Goal: Task Accomplishment & Management: Manage account settings

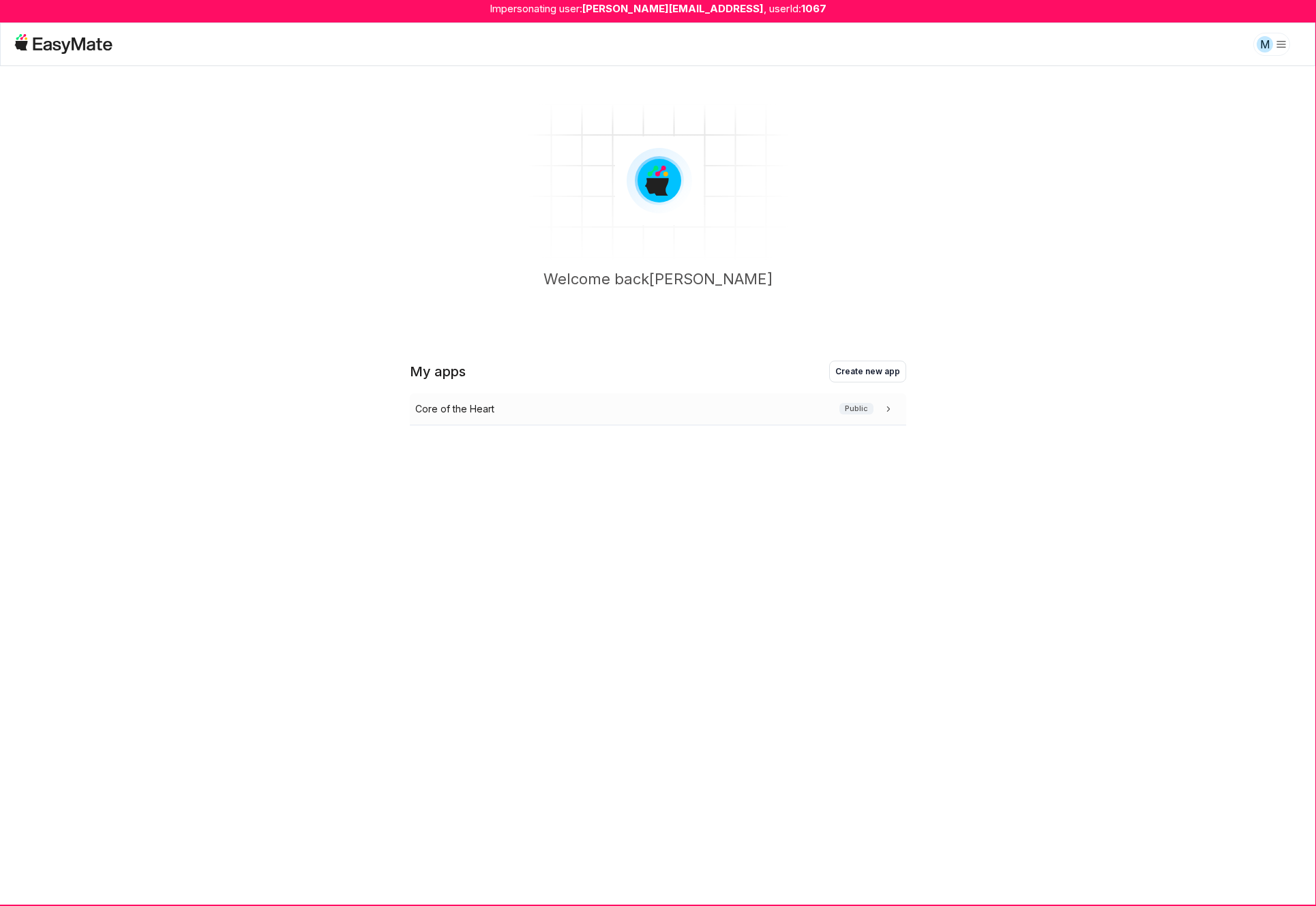
click at [820, 408] on div "Core of the Heart Public" at bounding box center [655, 409] width 480 height 15
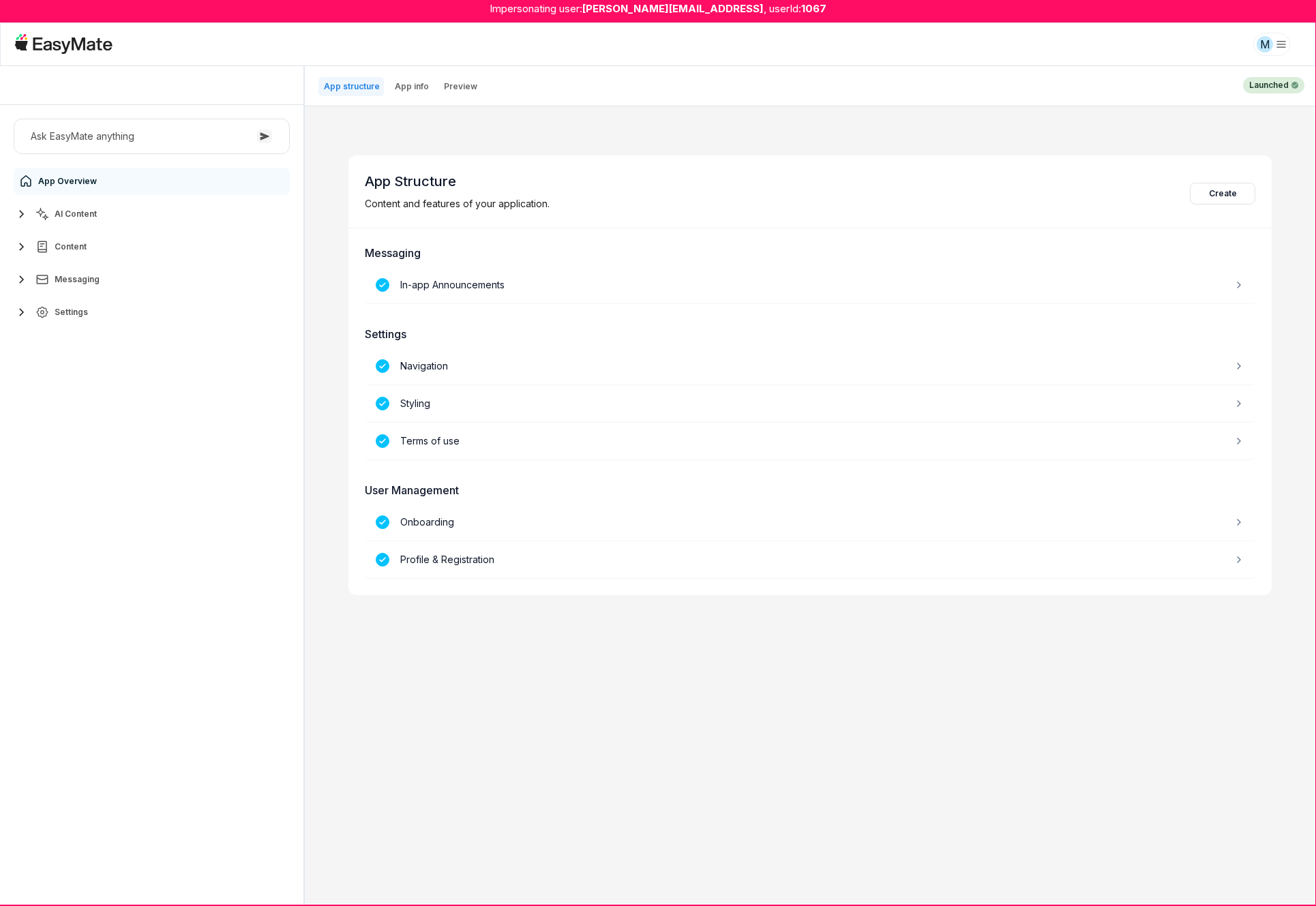
click at [84, 216] on span "AI Content" at bounding box center [75, 213] width 42 height 11
click at [90, 246] on link "Agents 3" at bounding box center [159, 246] width 255 height 27
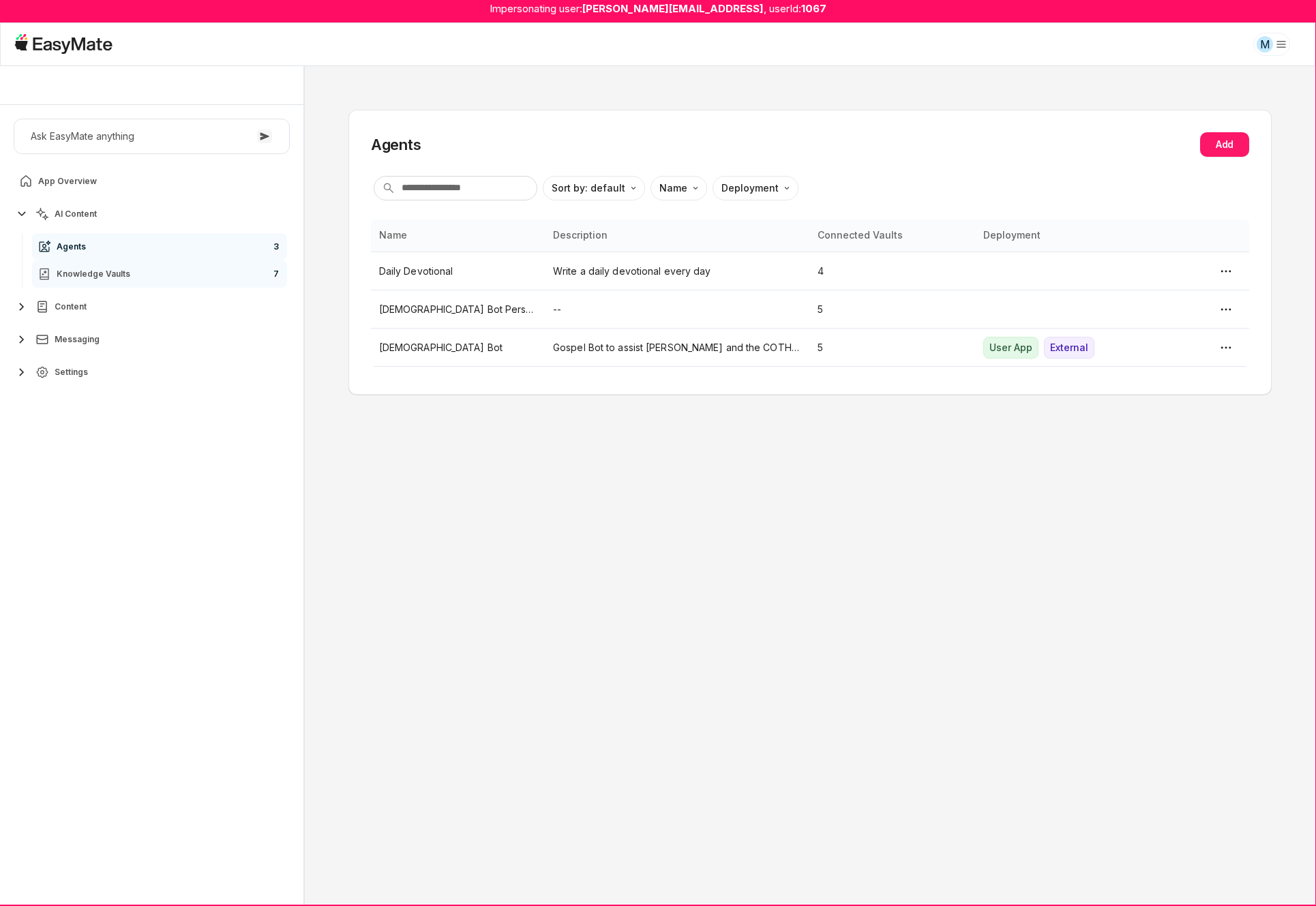
click at [134, 271] on link "Knowledge Vaults 7" at bounding box center [159, 274] width 255 height 27
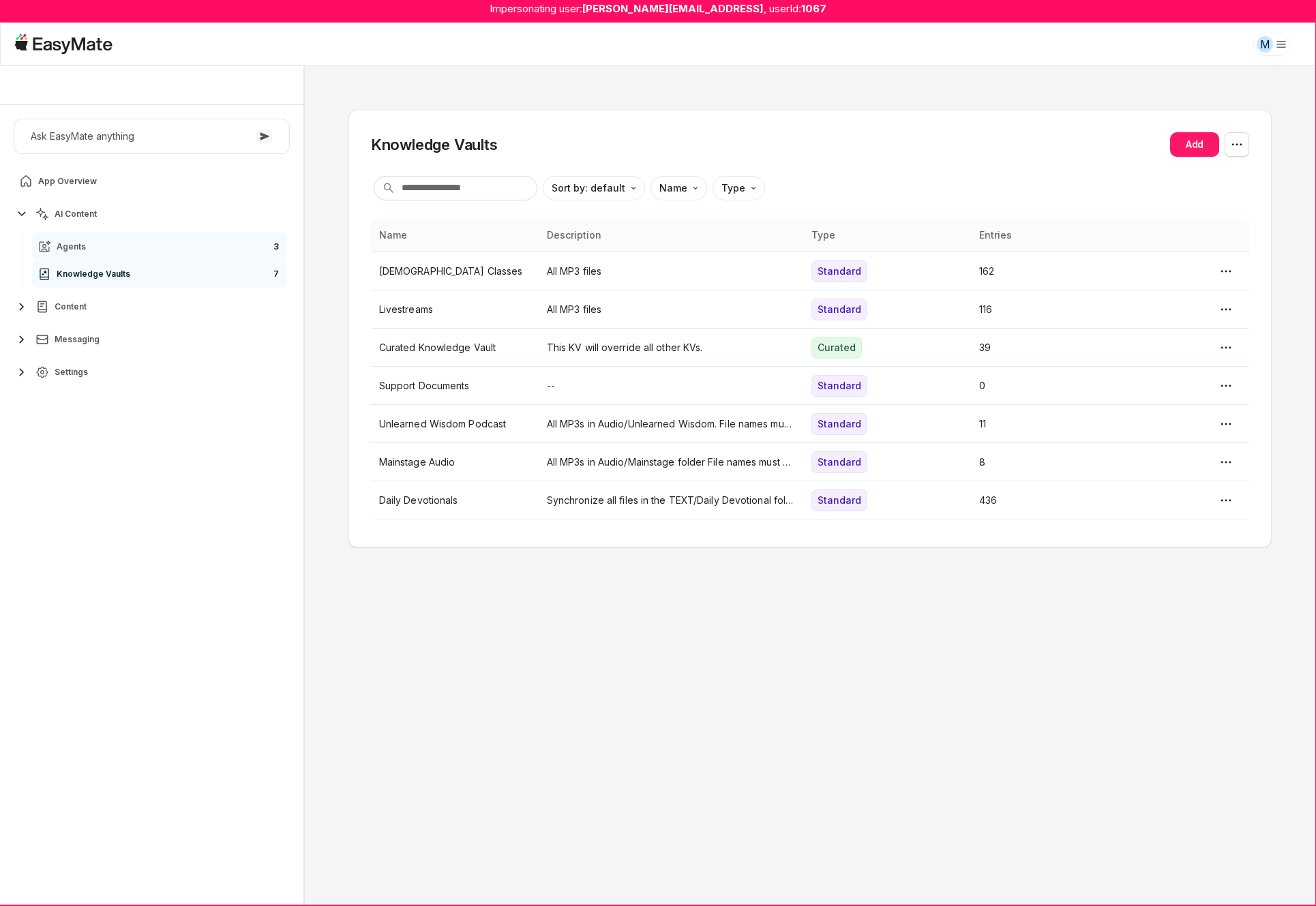
click at [130, 253] on link "Agents 3" at bounding box center [159, 246] width 255 height 27
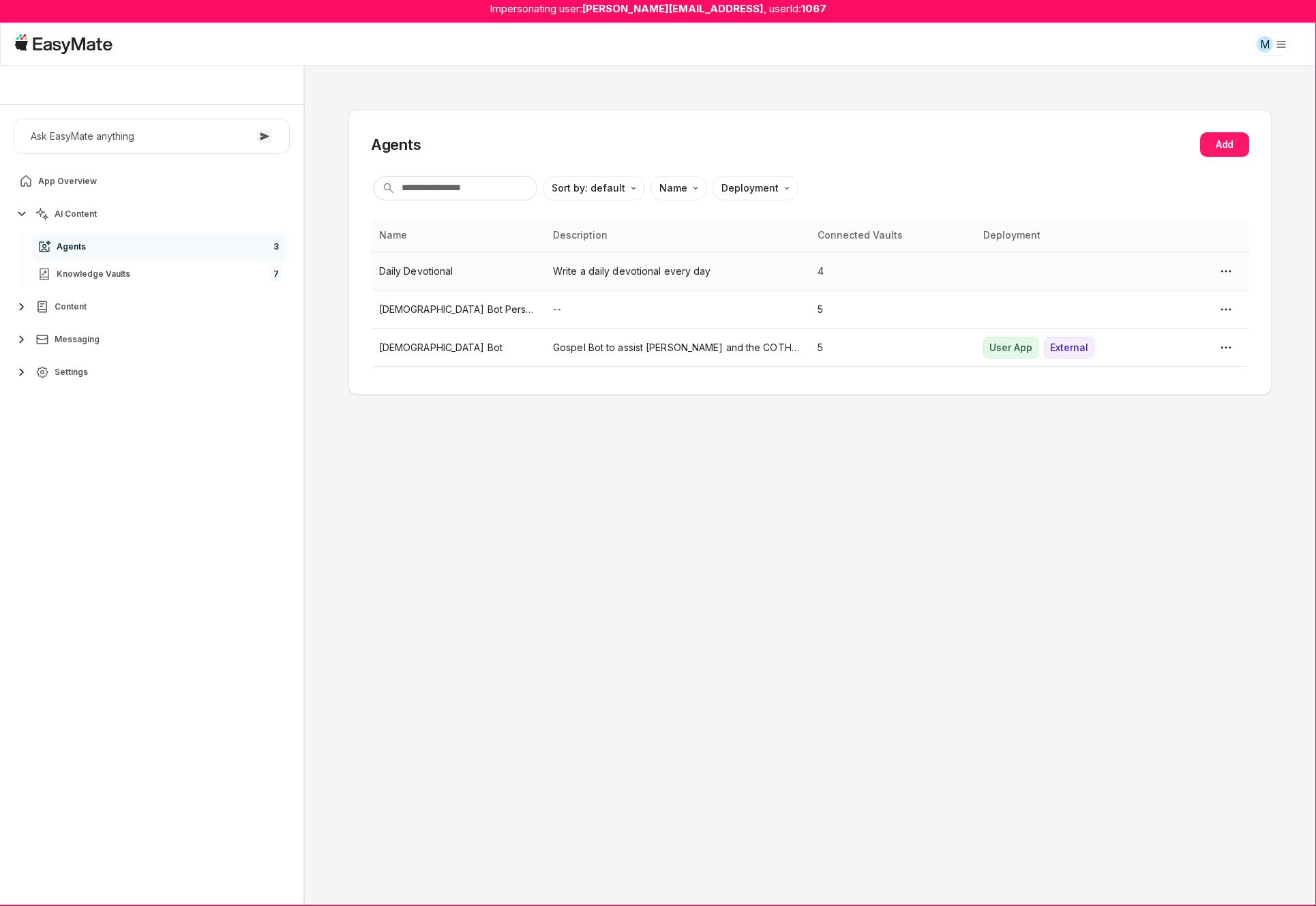
click at [446, 272] on p "Daily Devotional" at bounding box center [457, 271] width 157 height 15
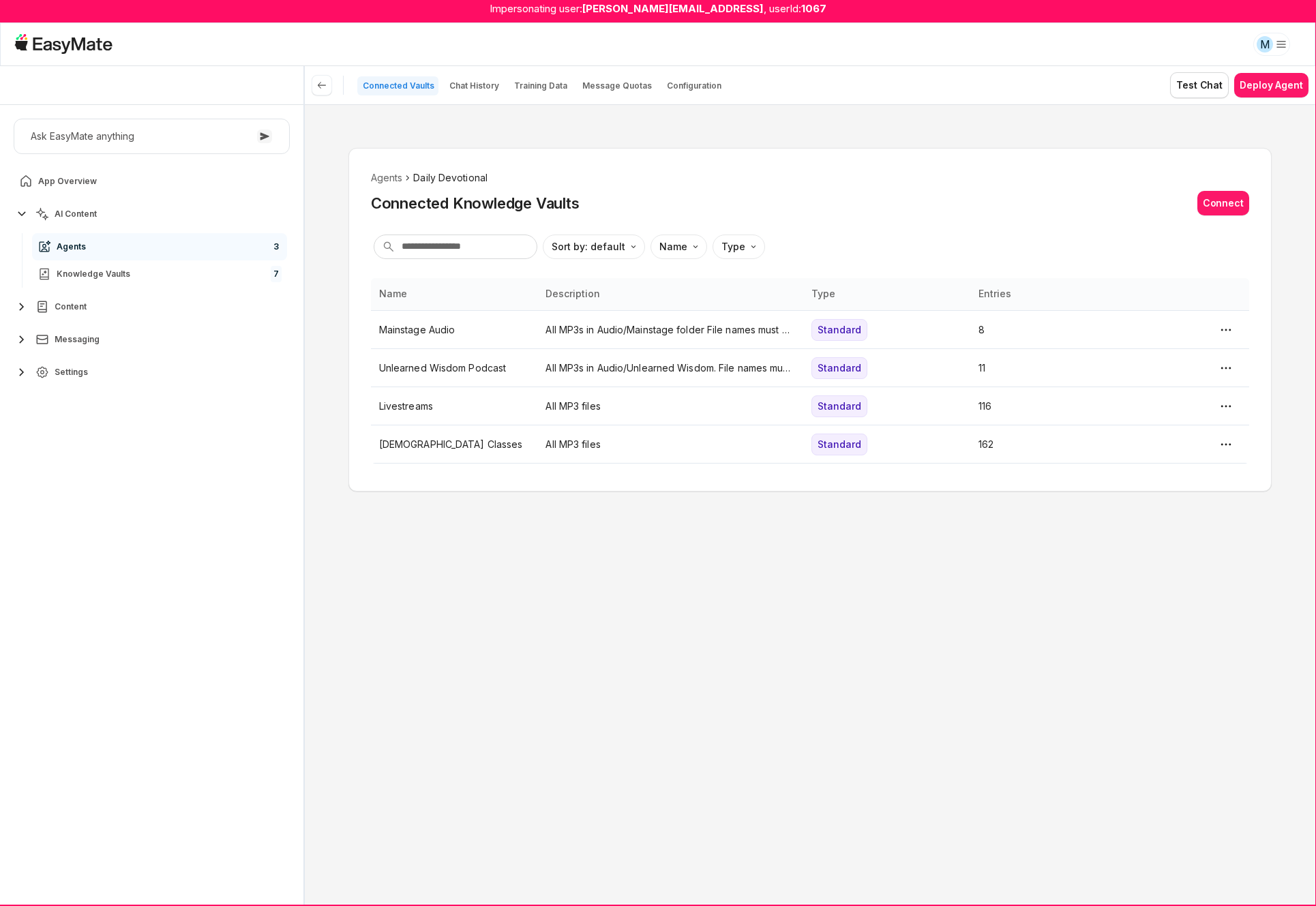
click at [148, 243] on link "Agents 3" at bounding box center [159, 246] width 255 height 27
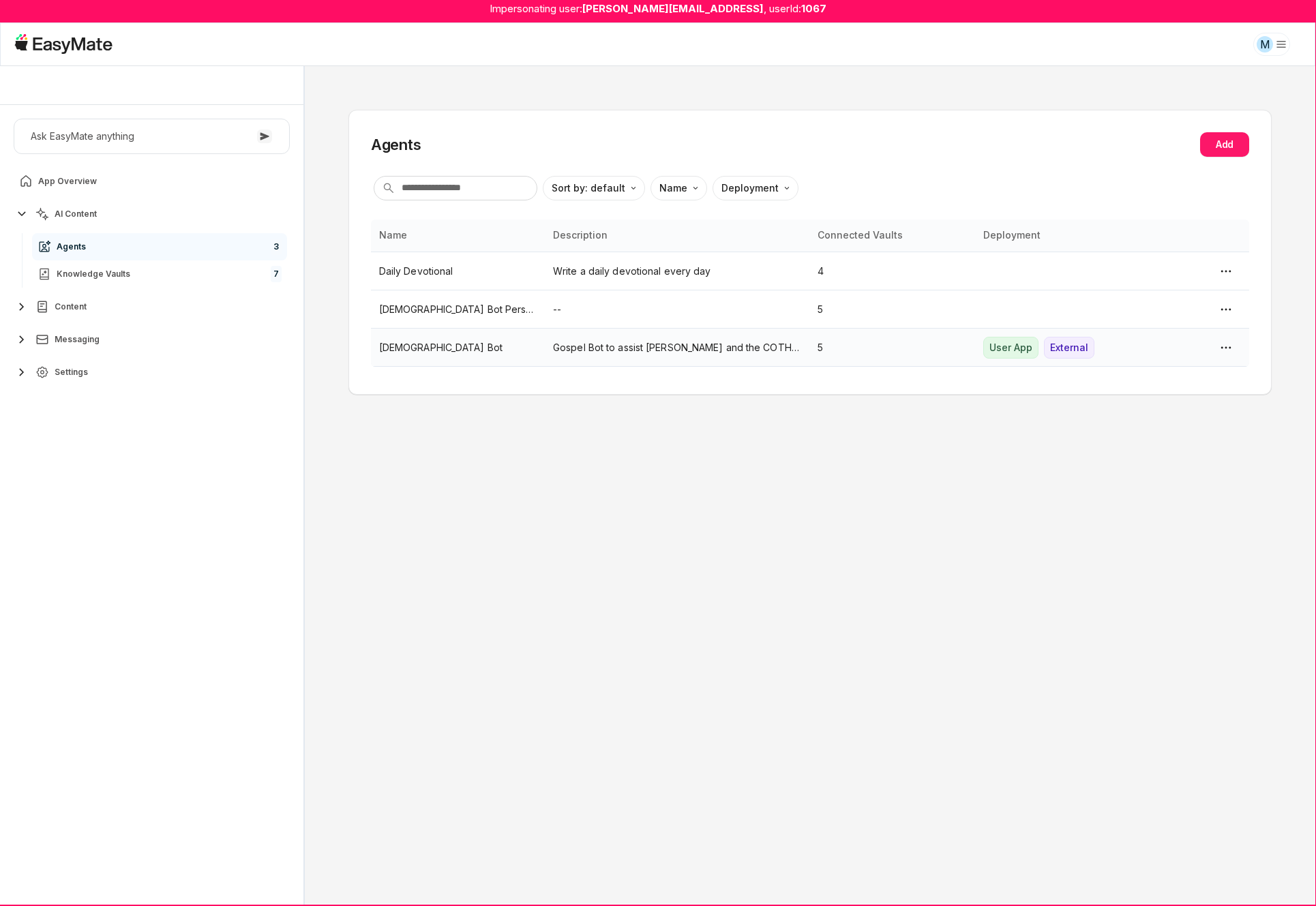
click at [444, 346] on p "[DEMOGRAPHIC_DATA] Bot" at bounding box center [457, 347] width 157 height 15
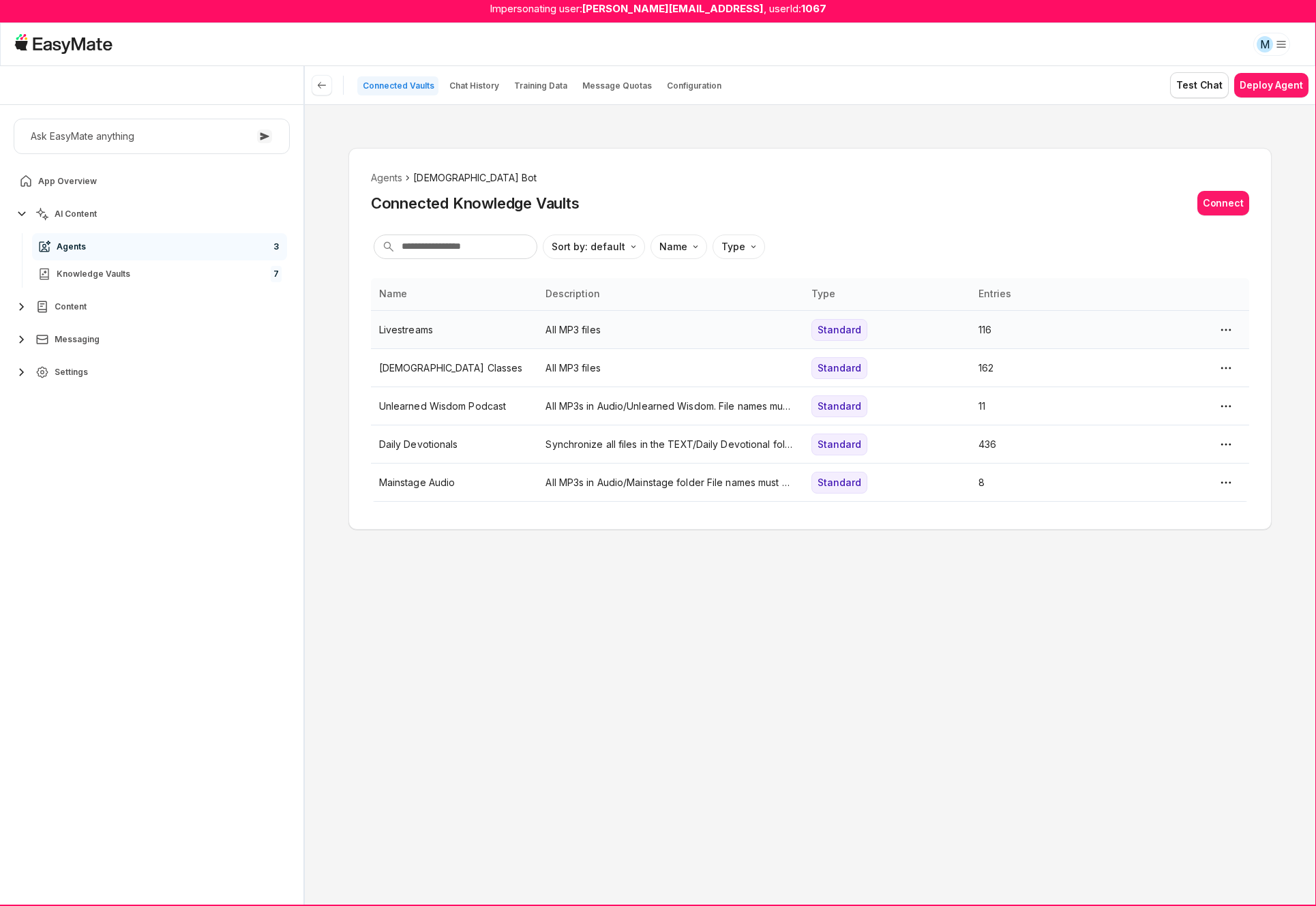
click at [627, 334] on p "All MP3 files" at bounding box center [670, 330] width 250 height 15
click at [768, 608] on html "Impersonating user: [PERSON_NAME][EMAIL_ADDRESS] , userId: 1067 M Core of the H…" at bounding box center [658, 453] width 1316 height 906
click at [127, 267] on link "Knowledge Vaults 7" at bounding box center [159, 274] width 255 height 27
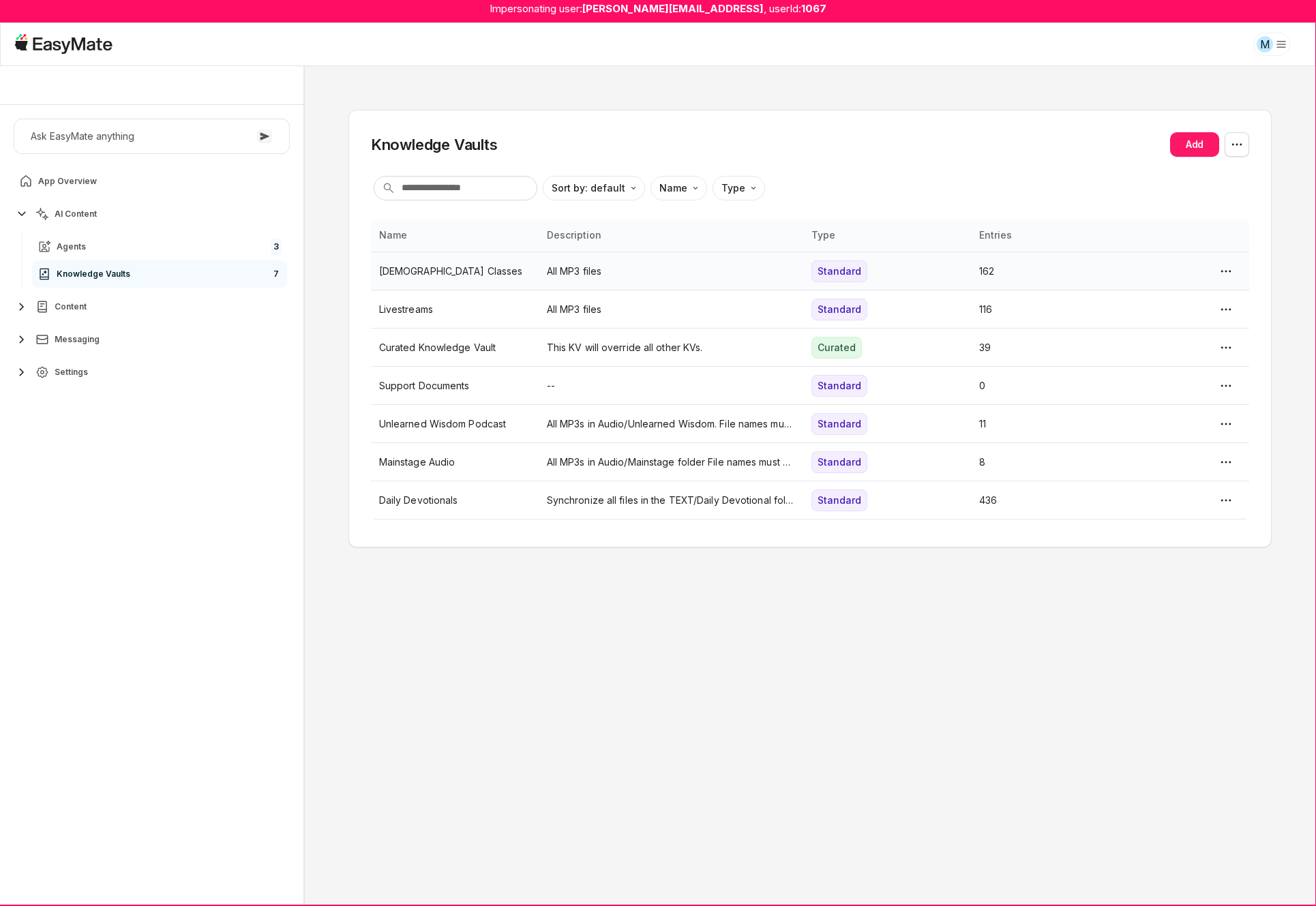
click at [412, 280] on td "[DEMOGRAPHIC_DATA] Classes" at bounding box center [454, 271] width 167 height 38
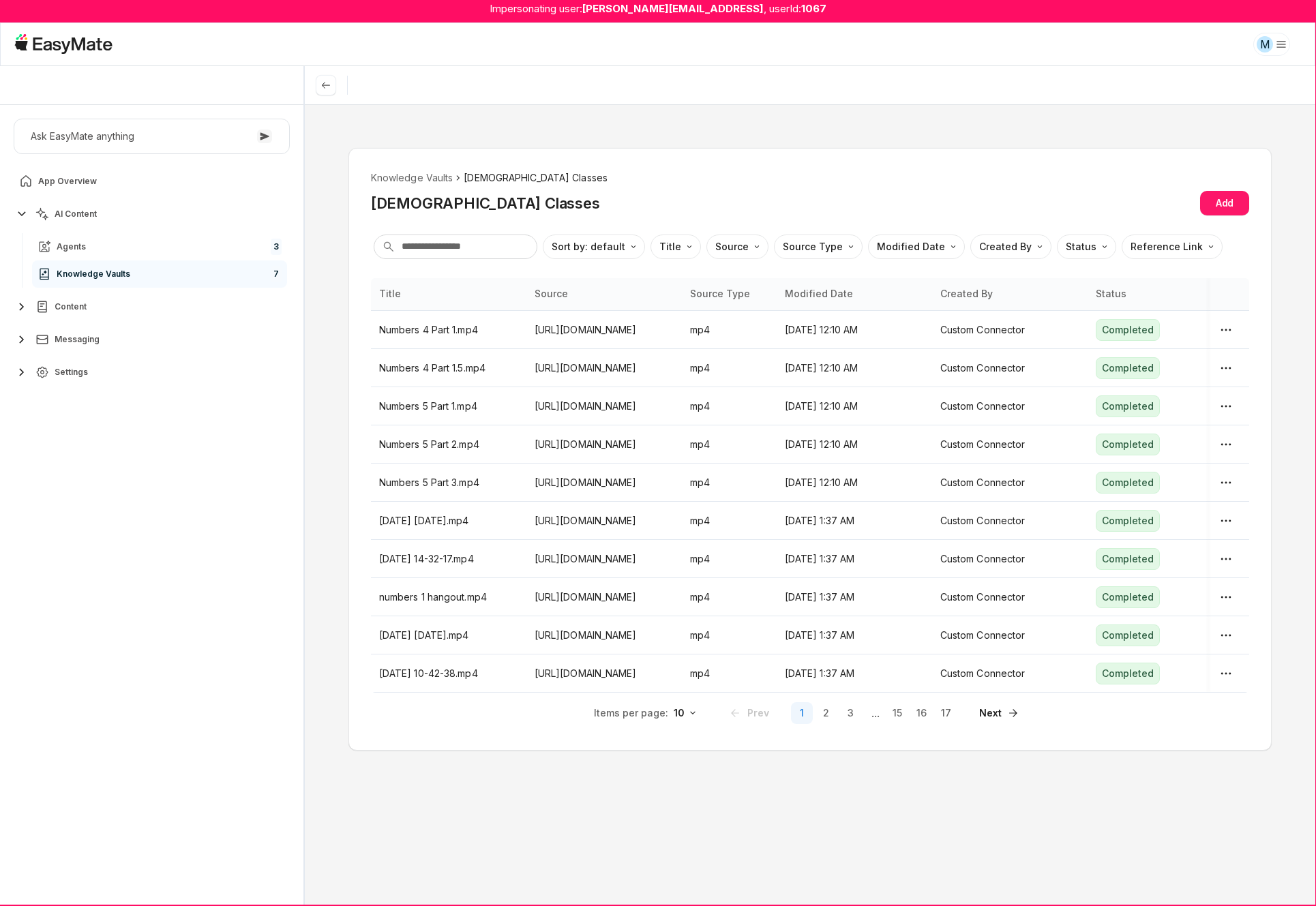
click at [69, 308] on span "Content" at bounding box center [70, 306] width 32 height 11
click at [80, 239] on div "Agents" at bounding box center [62, 246] width 48 height 17
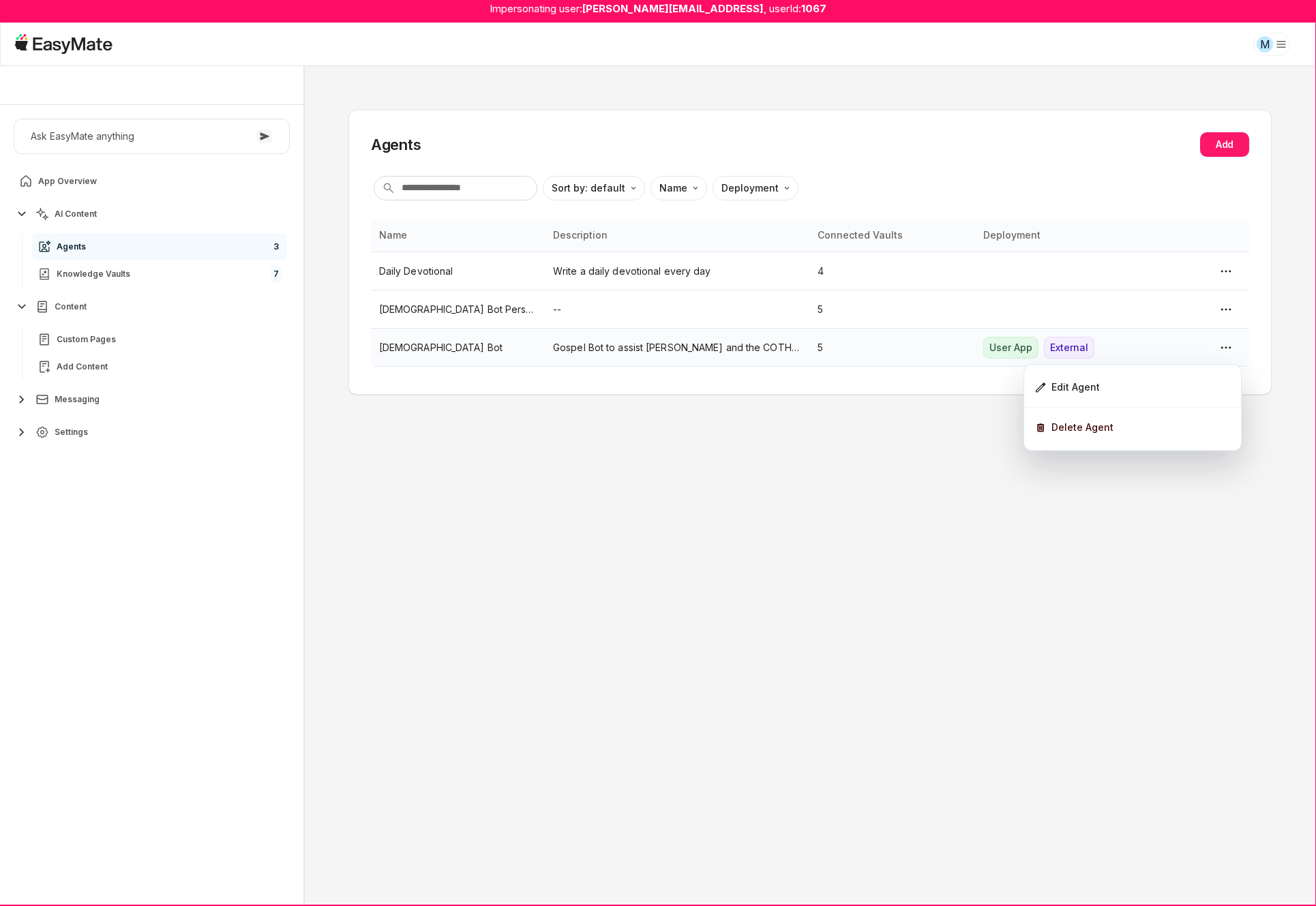
click at [1223, 348] on html "Impersonating user: [PERSON_NAME][EMAIL_ADDRESS] , userId: 1067 M Core of the H…" at bounding box center [658, 453] width 1316 height 906
drag, startPoint x: 576, startPoint y: 477, endPoint x: 486, endPoint y: 404, distance: 115.9
click at [576, 477] on html "Impersonating user: [PERSON_NAME][EMAIL_ADDRESS] , userId: 1067 M Core of the H…" at bounding box center [658, 453] width 1316 height 906
click at [404, 347] on p "[DEMOGRAPHIC_DATA] Bot" at bounding box center [457, 347] width 157 height 15
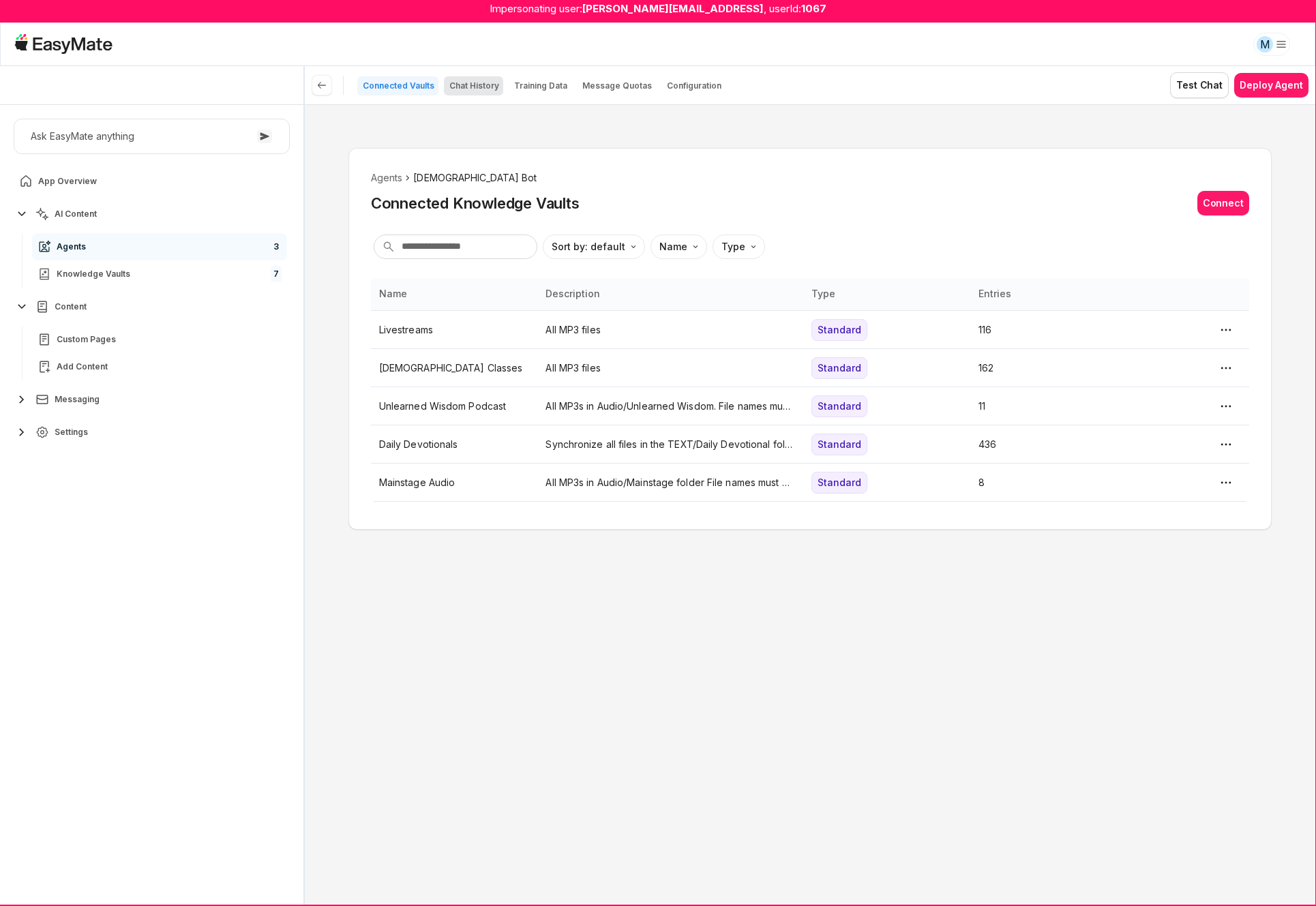
click at [476, 87] on p "Chat History" at bounding box center [474, 86] width 50 height 11
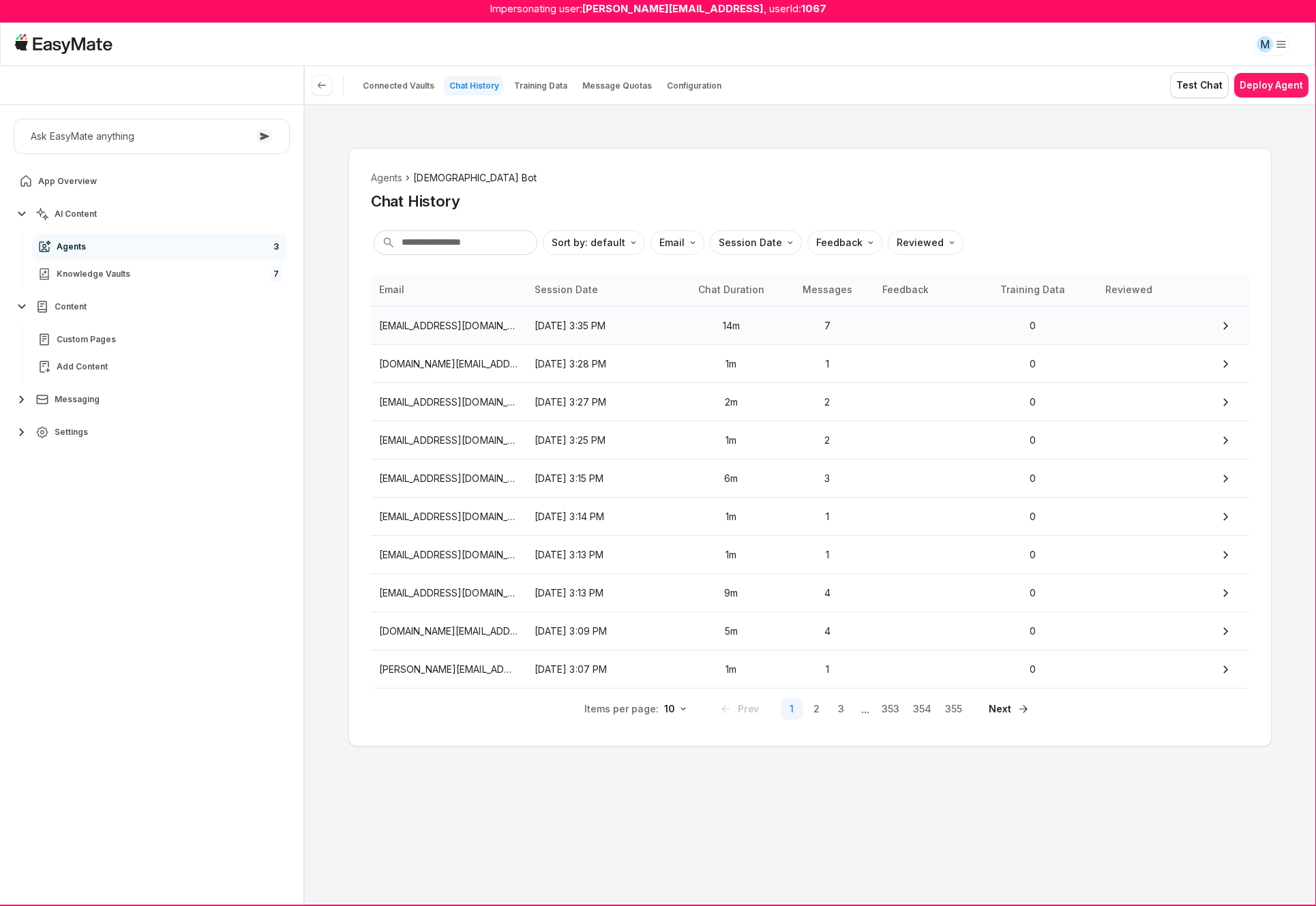
click at [1211, 327] on div at bounding box center [1212, 326] width 57 height 30
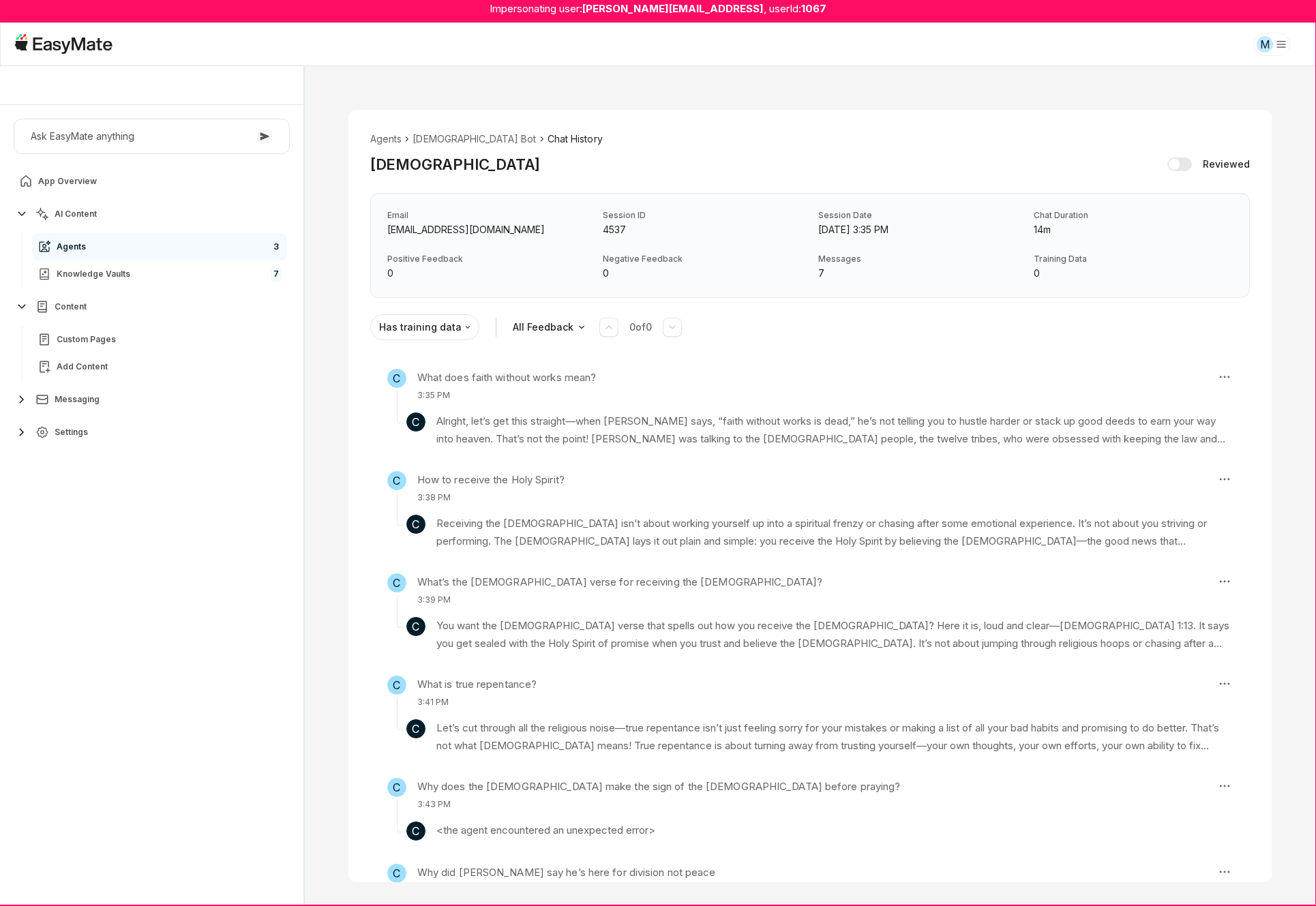
type textarea "*"
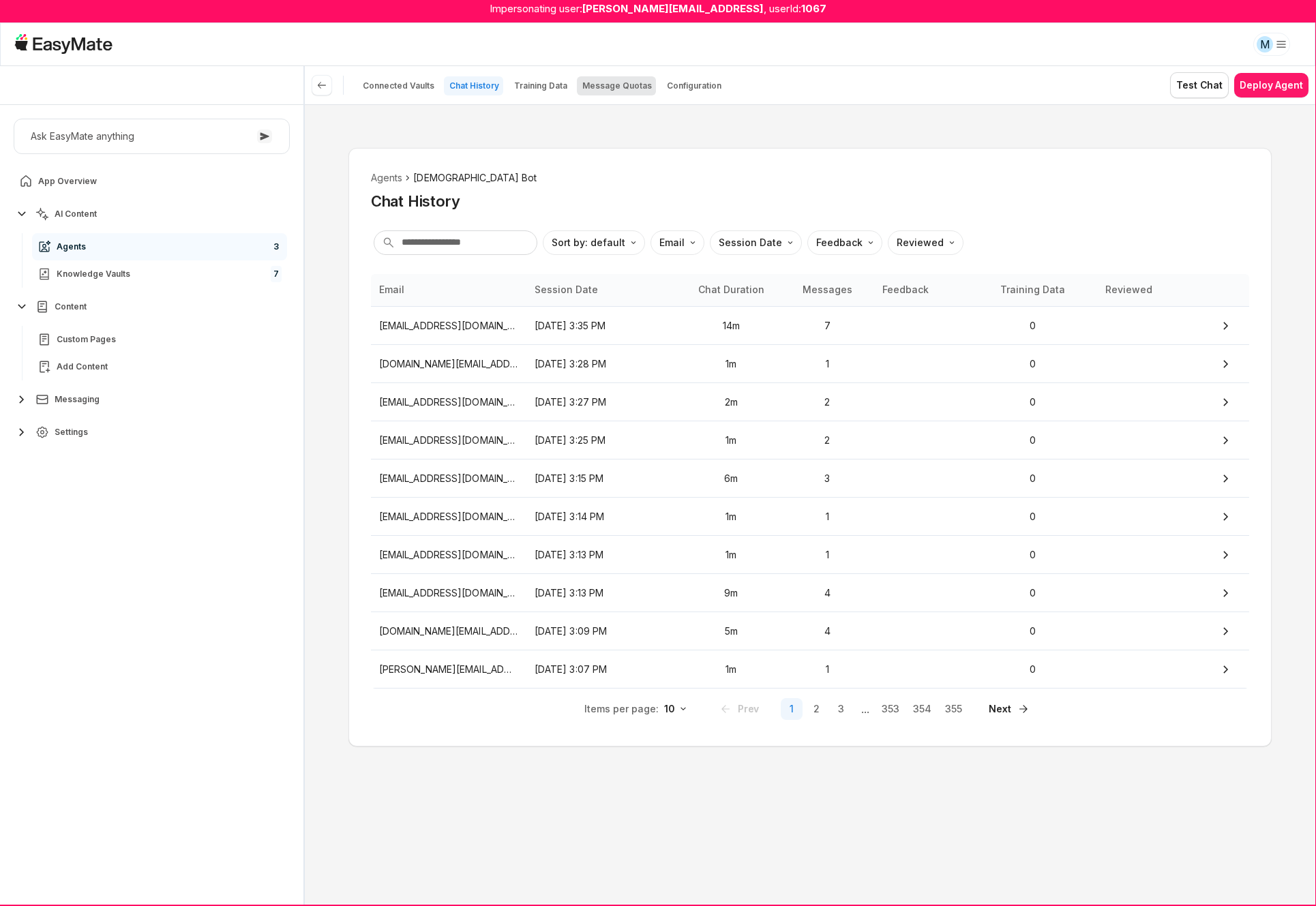
click at [611, 85] on p "Message Quotas" at bounding box center [616, 86] width 69 height 11
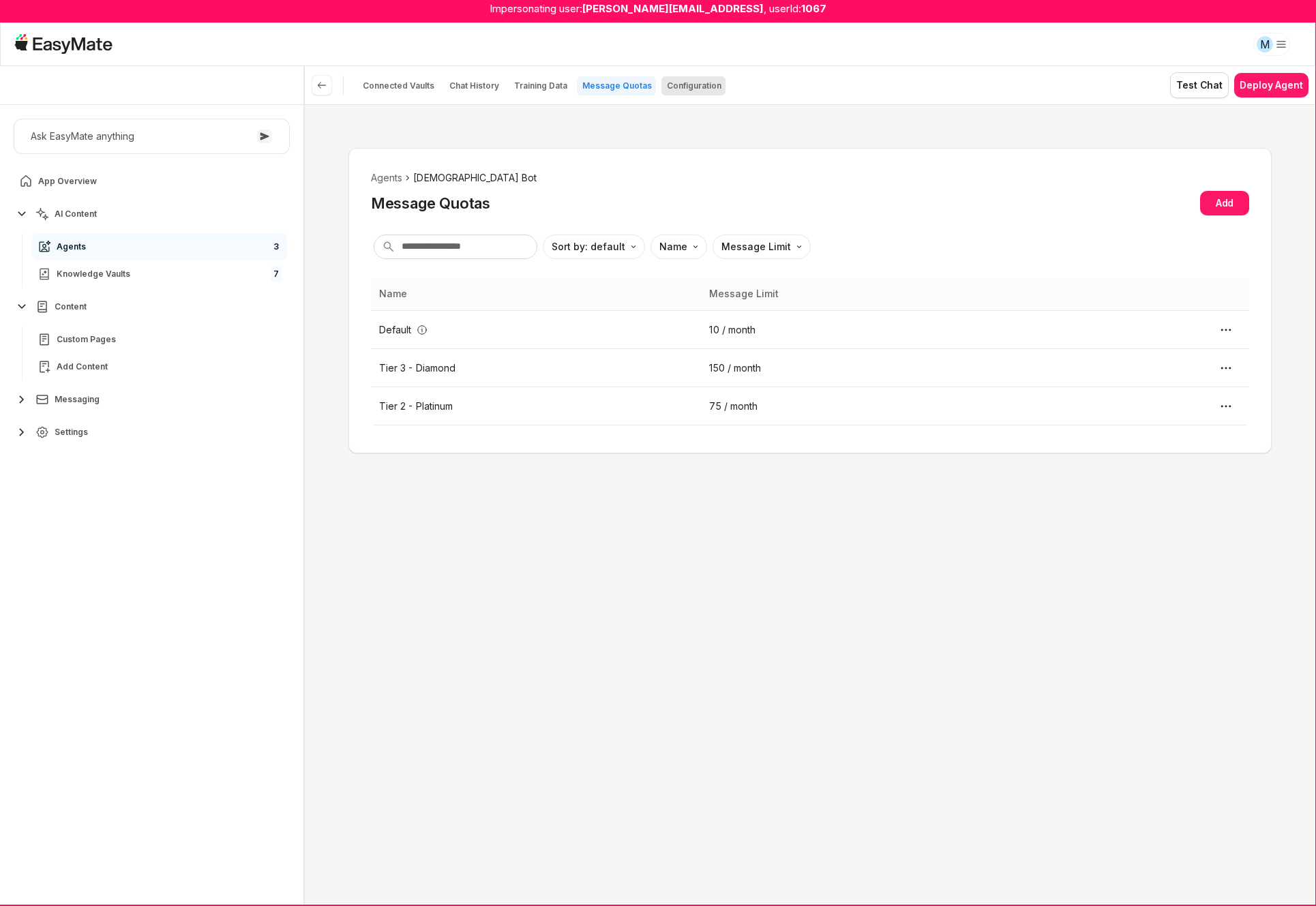
click at [709, 90] on p "Configuration" at bounding box center [693, 86] width 54 height 11
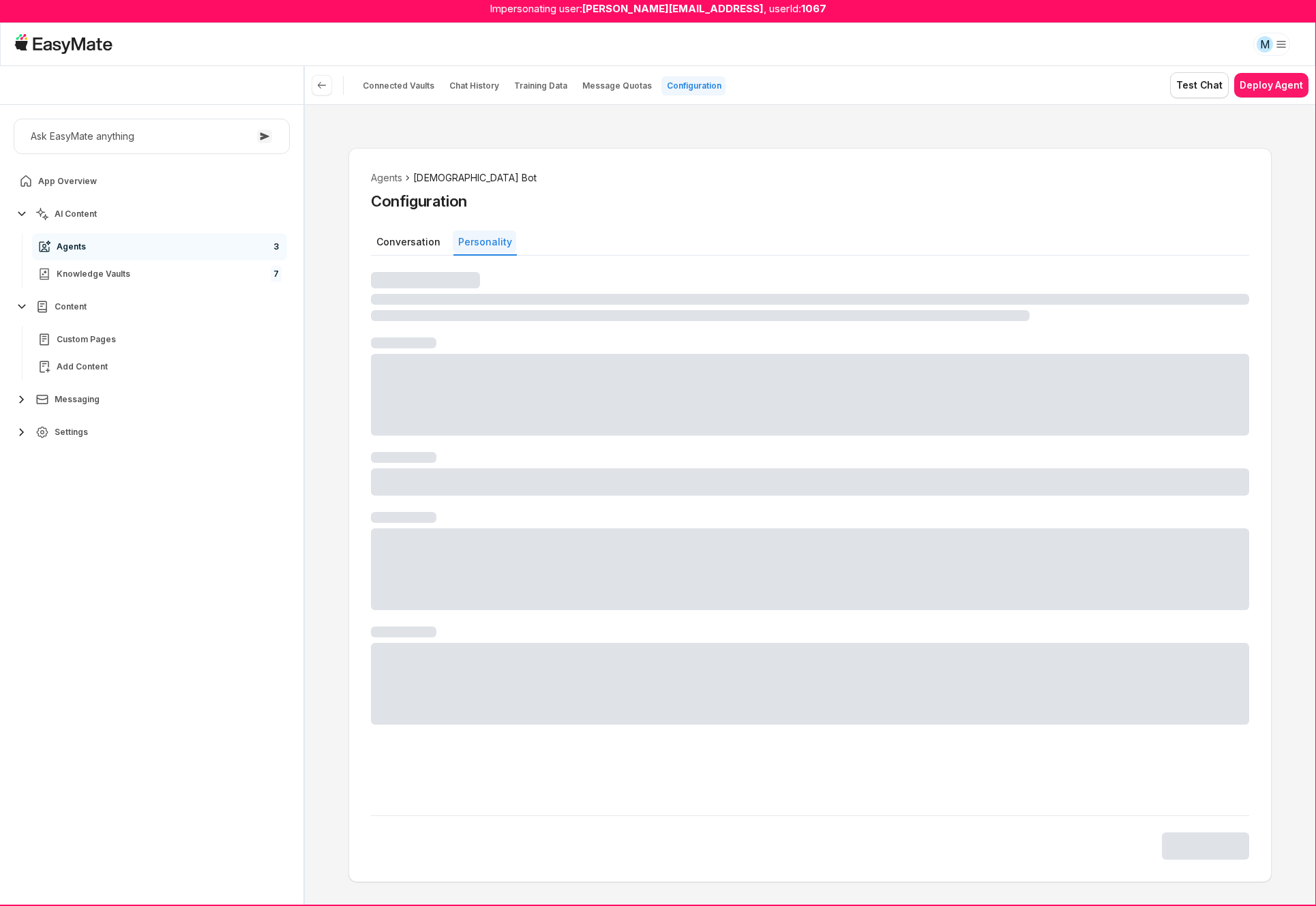
click at [472, 238] on button "Personality" at bounding box center [484, 241] width 63 height 22
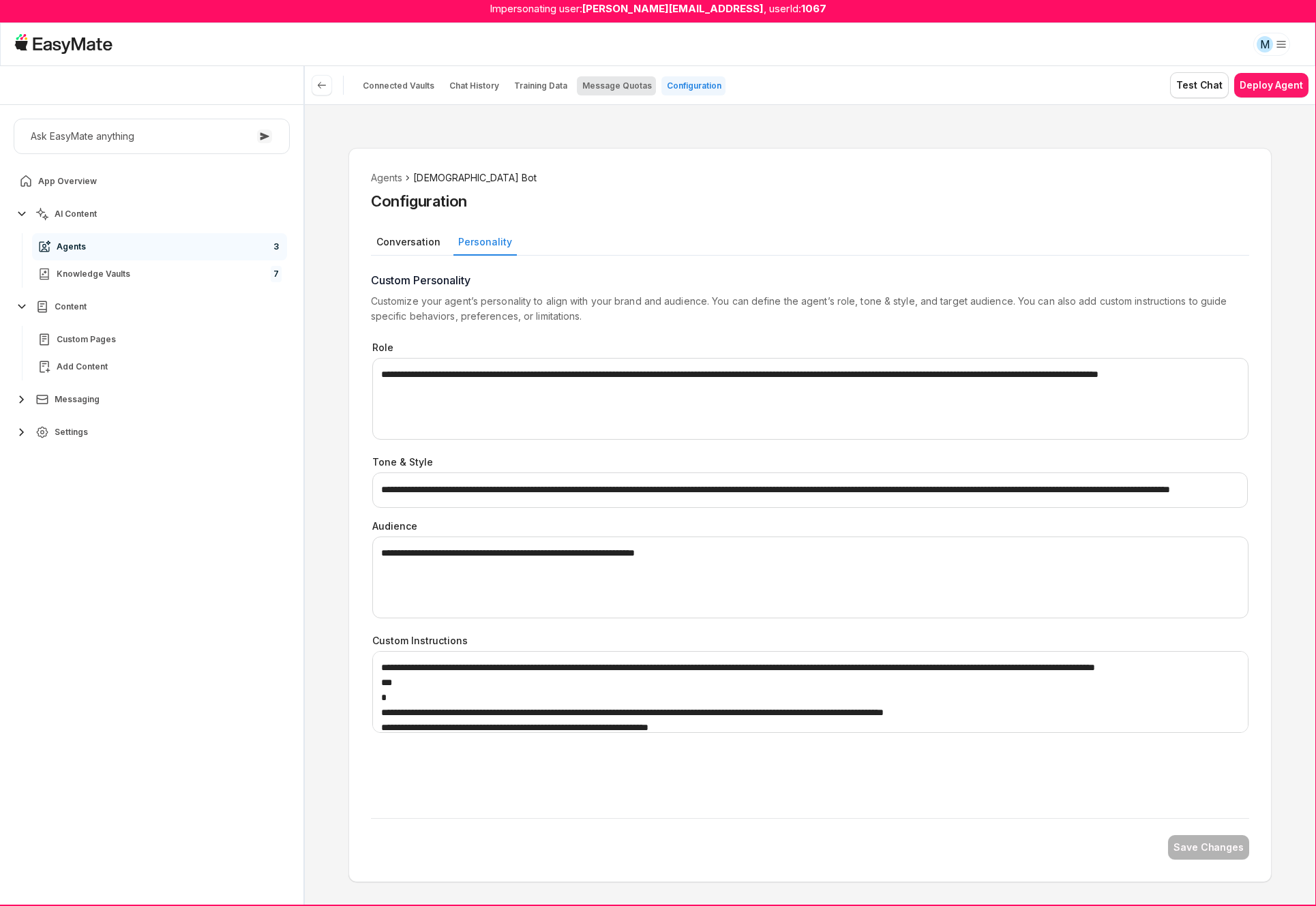
click at [587, 83] on p "Message Quotas" at bounding box center [616, 86] width 69 height 11
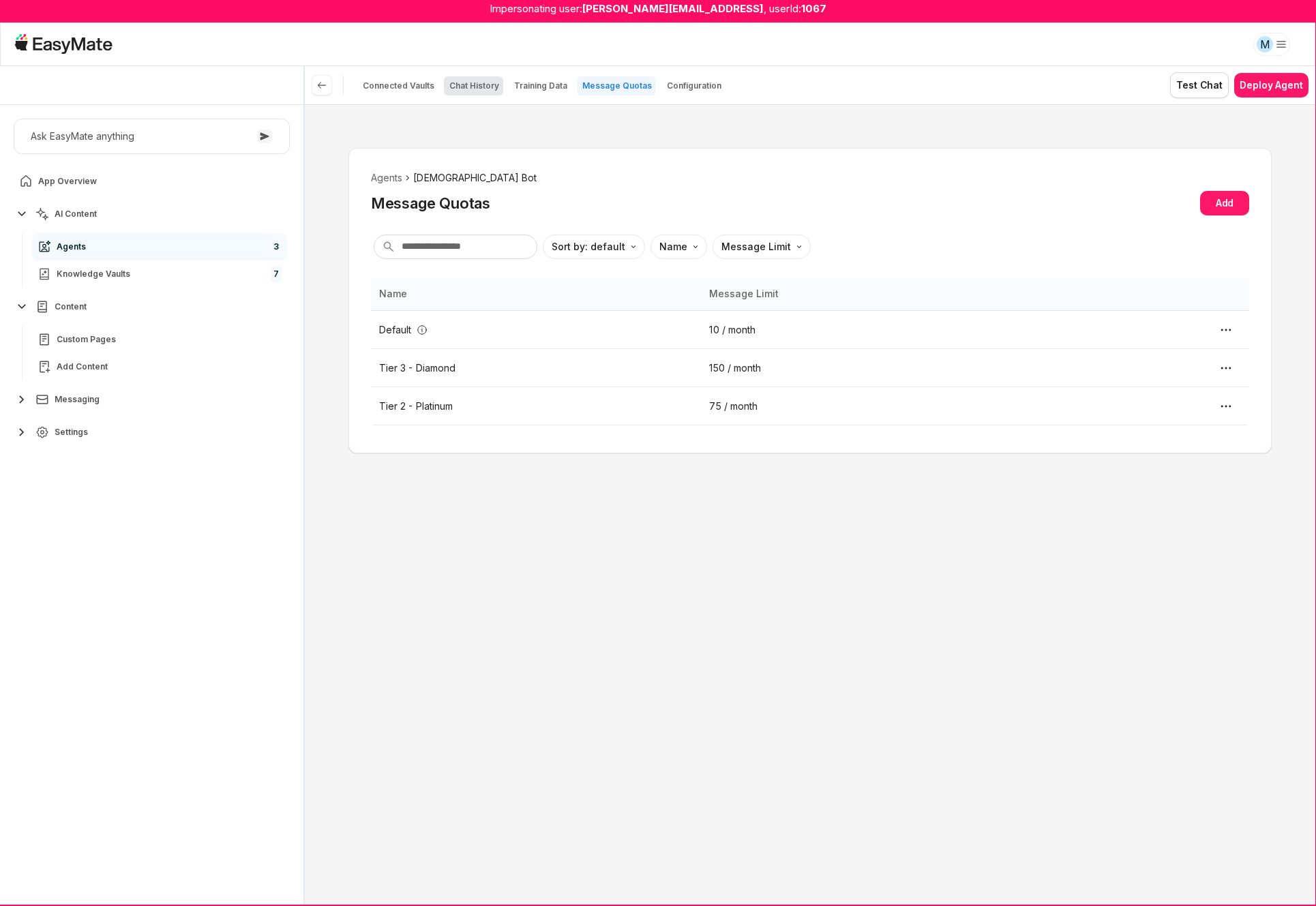
click at [454, 82] on p "Chat History" at bounding box center [474, 86] width 50 height 11
